Goal: Find specific page/section: Find specific page/section

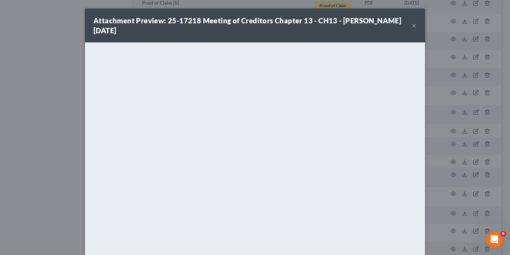
click at [412, 22] on button "×" at bounding box center [414, 25] width 5 height 9
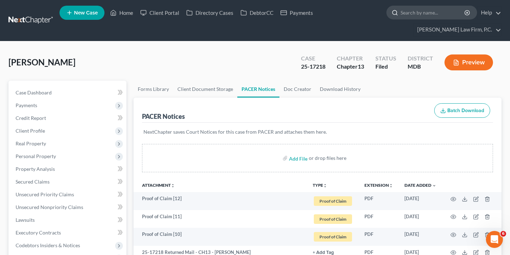
click at [427, 14] on input "search" at bounding box center [433, 12] width 65 height 13
paste input "[PERSON_NAME][GEOGRAPHIC_DATA]"
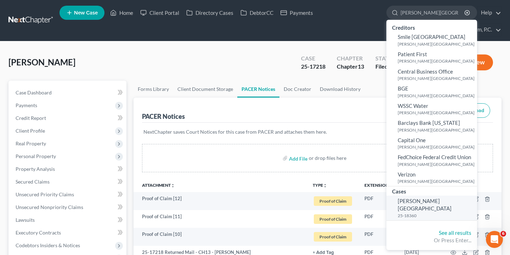
type input "[PERSON_NAME][GEOGRAPHIC_DATA]"
click at [406, 198] on span "[PERSON_NAME][GEOGRAPHIC_DATA]" at bounding box center [425, 205] width 54 height 14
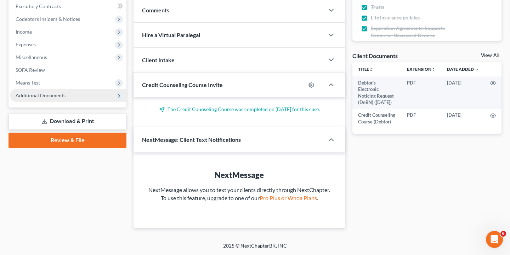
scroll to position [233, 0]
click at [57, 92] on span "Additional Documents" at bounding box center [41, 95] width 50 height 6
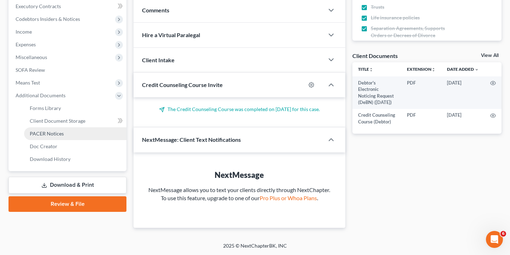
click at [57, 131] on span "PACER Notices" at bounding box center [47, 134] width 34 height 6
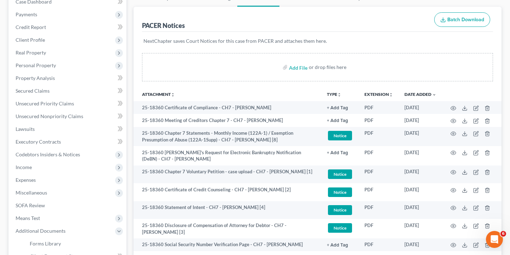
scroll to position [92, 0]
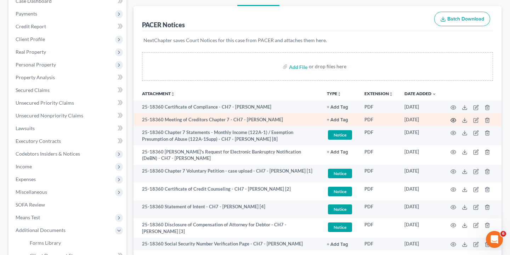
click at [452, 120] on icon "button" at bounding box center [454, 121] width 6 height 6
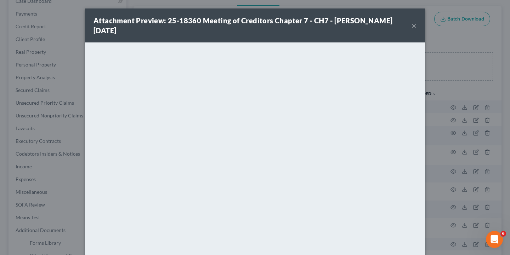
click at [140, 1] on div "Attachment Preview: 25-18360 Meeting of Creditors Chapter 7 - CH7 - [PERSON_NAM…" at bounding box center [255, 127] width 510 height 255
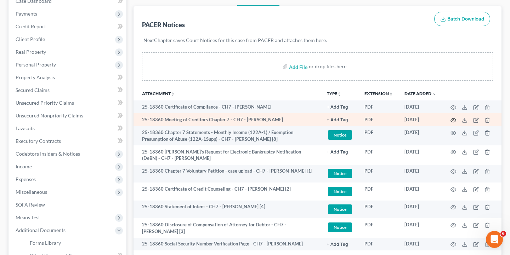
click at [451, 122] on icon "button" at bounding box center [454, 121] width 6 height 6
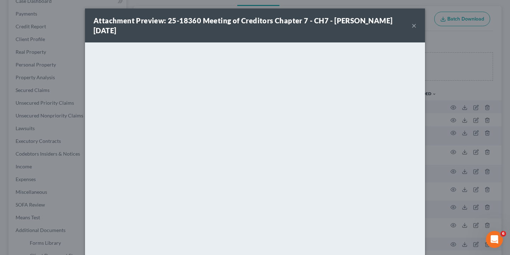
click at [411, 25] on div "Attachment Preview: 25-18360 Meeting of Creditors Chapter 7 - CH7 - [PERSON_NAM…" at bounding box center [253, 26] width 318 height 20
click at [414, 26] on button "×" at bounding box center [414, 25] width 5 height 9
